Goal: Information Seeking & Learning: Compare options

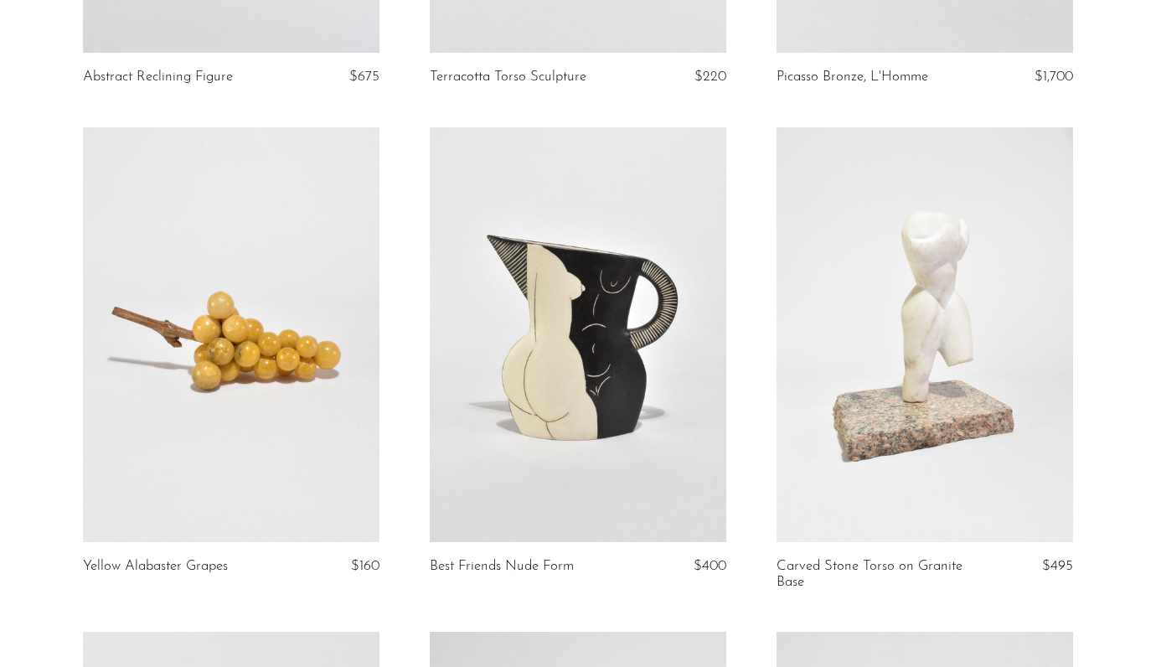
scroll to position [519, 0]
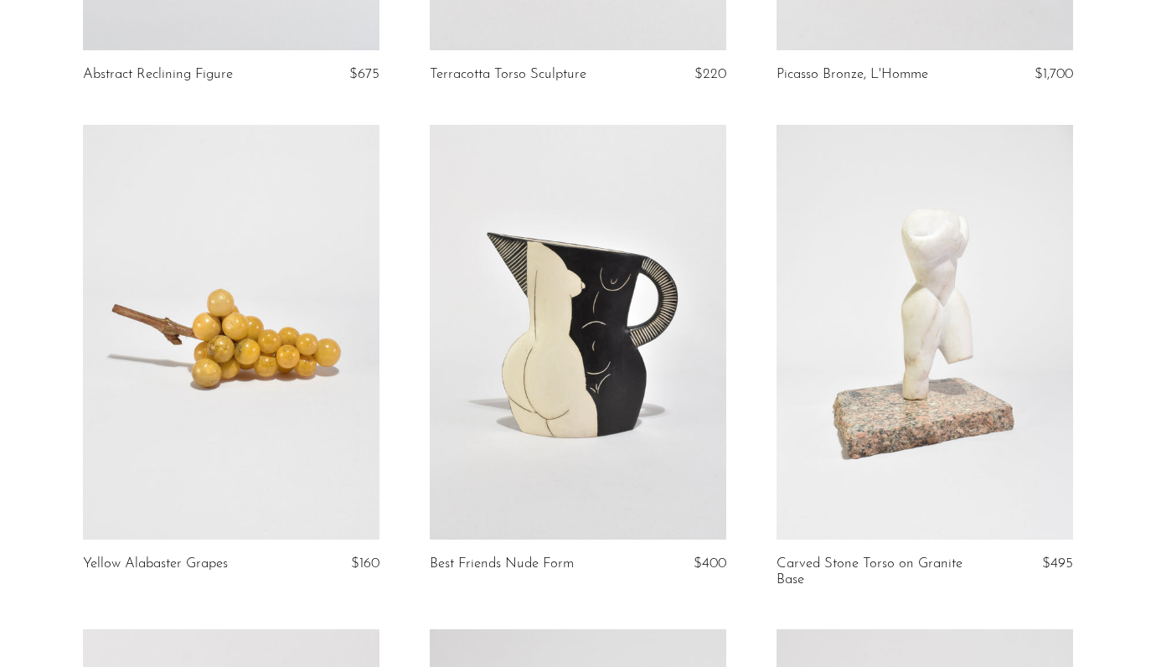
click at [230, 269] on link at bounding box center [231, 333] width 297 height 416
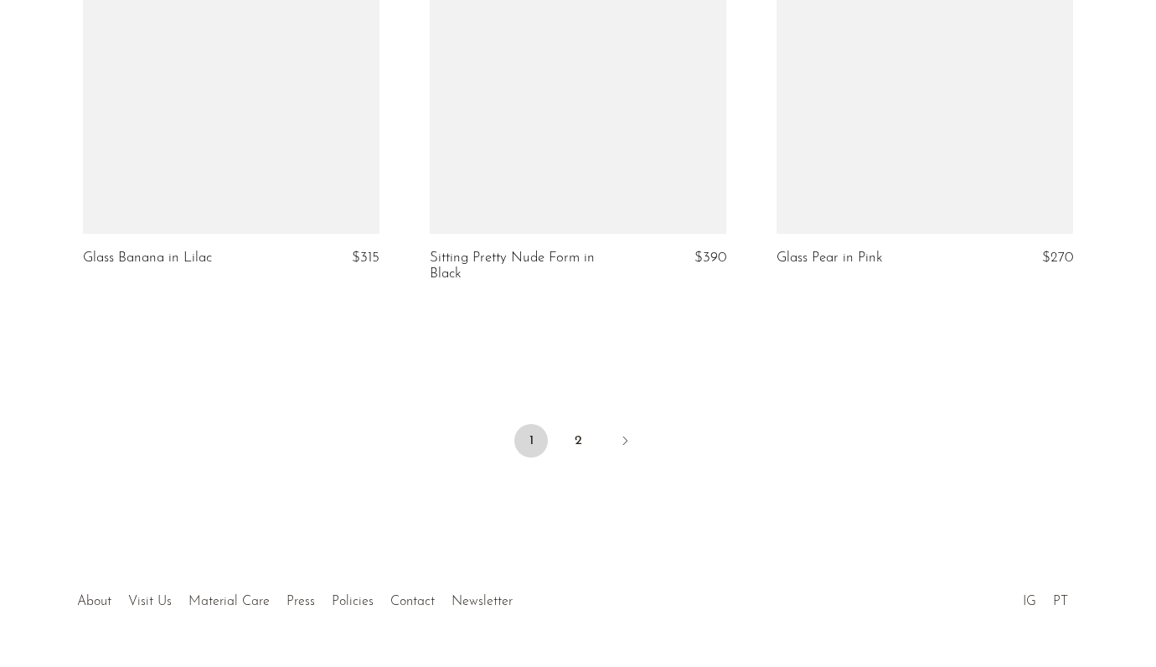
scroll to position [5815, 0]
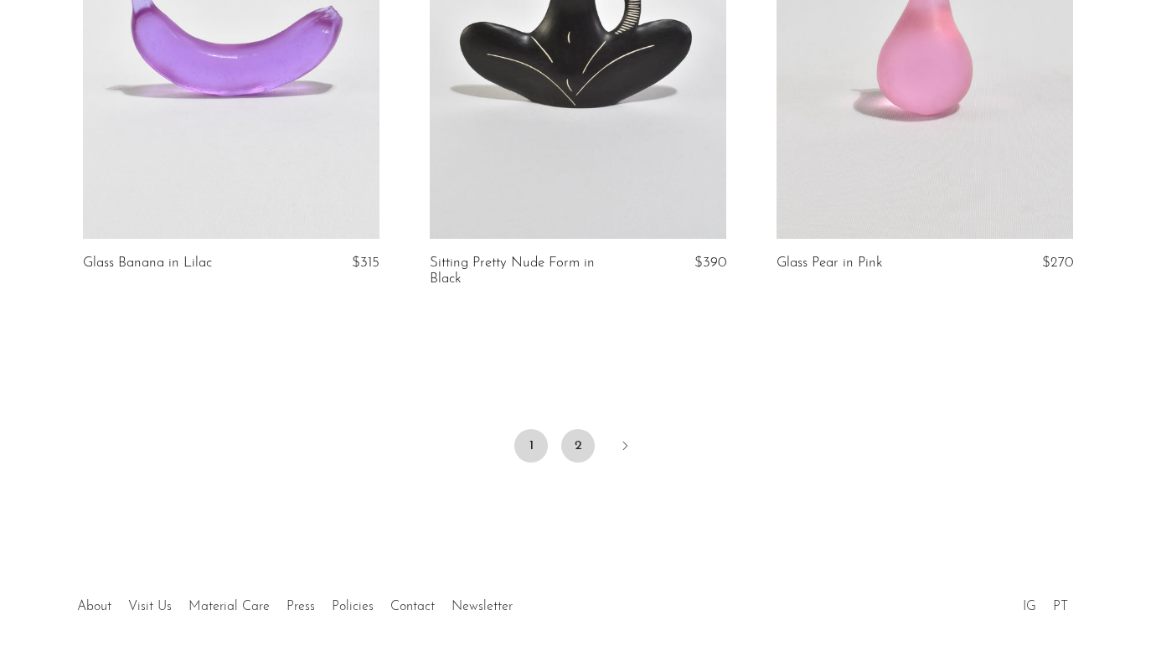
click at [579, 429] on link "2" at bounding box center [578, 446] width 34 height 34
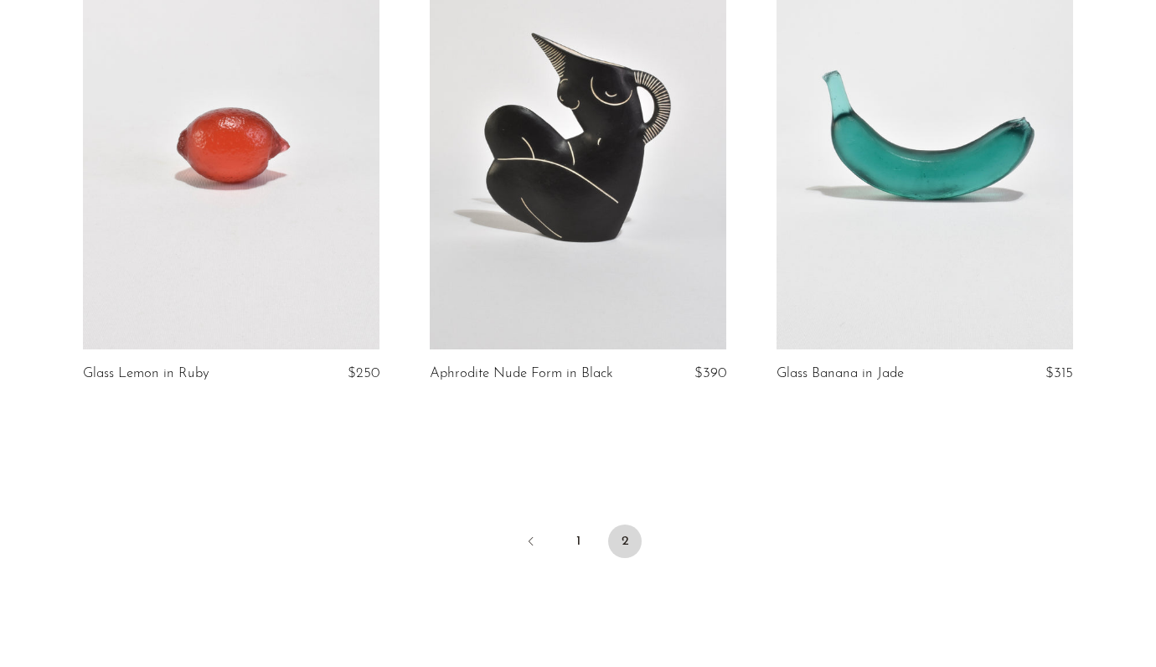
scroll to position [366, 0]
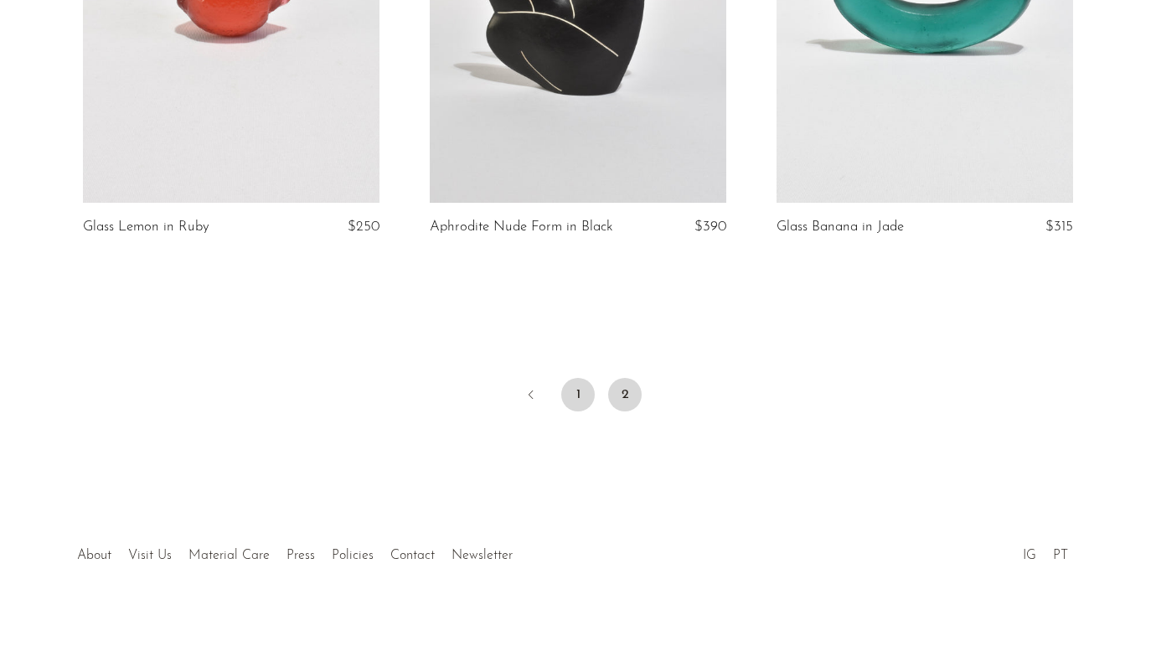
click at [575, 386] on link "1" at bounding box center [578, 395] width 34 height 34
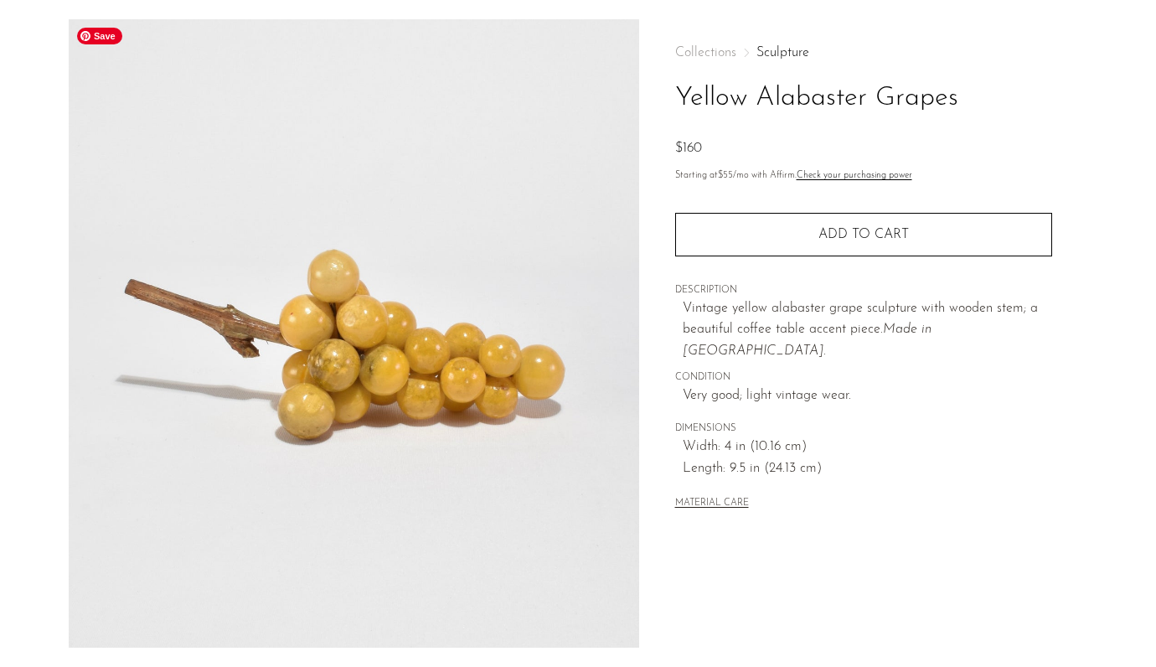
scroll to position [42, 0]
